Goal: Task Accomplishment & Management: Use online tool/utility

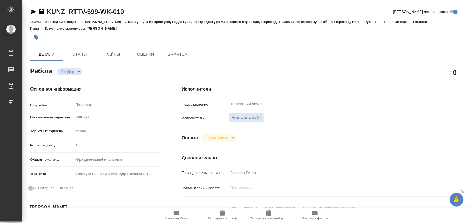
type textarea "x"
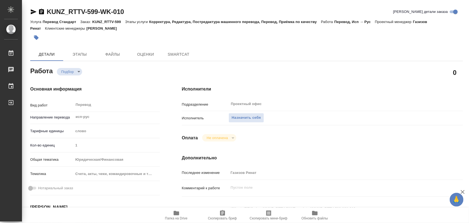
type textarea "x"
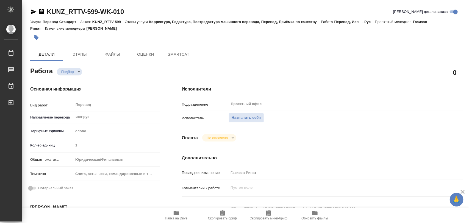
type textarea "x"
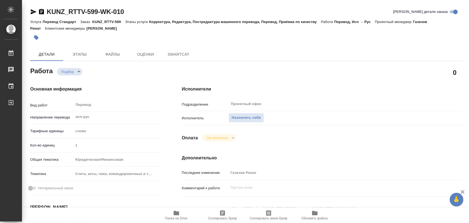
type textarea "x"
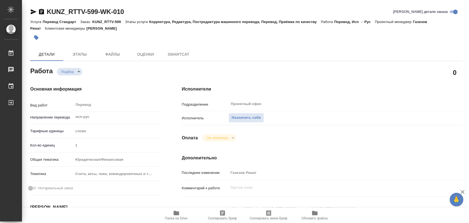
type textarea "x"
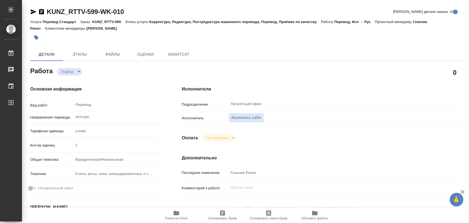
type textarea "x"
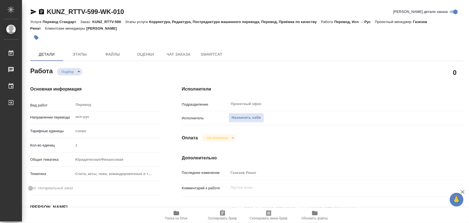
type textarea "x"
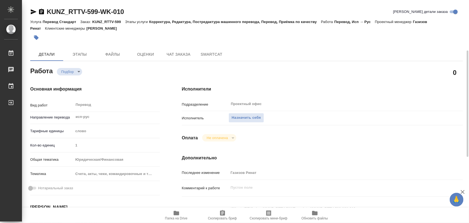
scroll to position [69, 0]
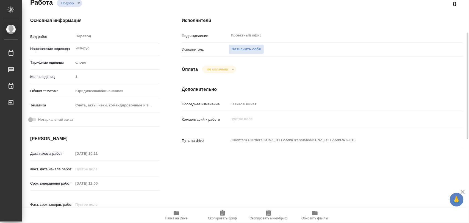
type textarea "x"
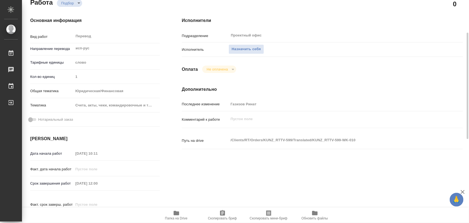
click at [177, 216] on icon "button" at bounding box center [176, 213] width 5 height 4
